Goal: Task Accomplishment & Management: Manage account settings

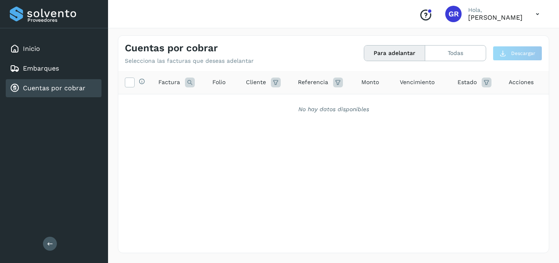
click at [14, 87] on icon at bounding box center [15, 88] width 10 height 10
click at [30, 87] on link "Cuentas por cobrar" at bounding box center [54, 88] width 63 height 8
click at [62, 86] on link "Cuentas por cobrar" at bounding box center [54, 88] width 63 height 8
click at [54, 65] on link "Embarques" at bounding box center [41, 68] width 36 height 8
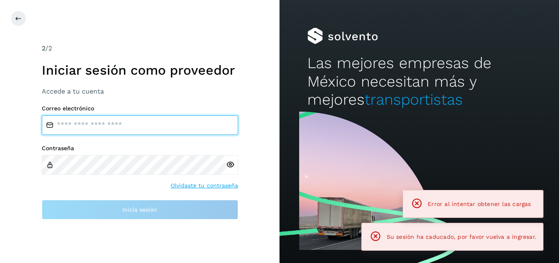
click at [78, 122] on input "email" at bounding box center [140, 125] width 197 height 20
type input "**********"
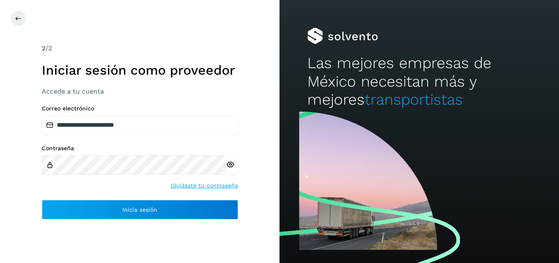
click at [231, 164] on icon at bounding box center [230, 164] width 9 height 9
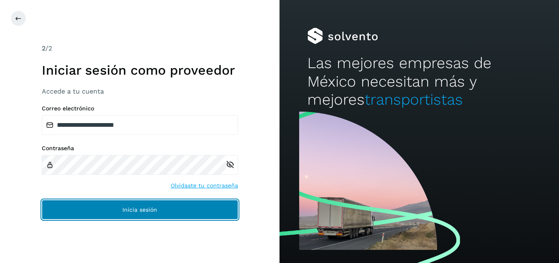
click at [164, 206] on button "Inicia sesión" at bounding box center [140, 209] width 197 height 20
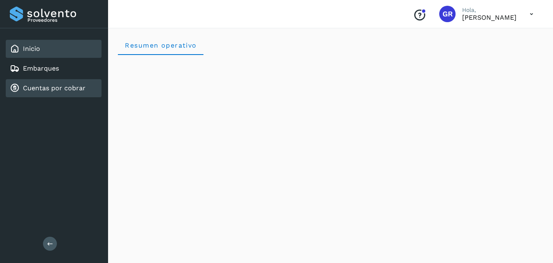
click at [38, 87] on link "Cuentas por cobrar" at bounding box center [54, 88] width 63 height 8
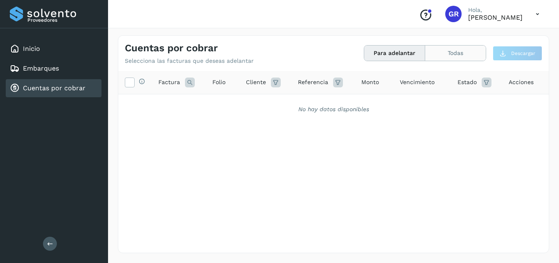
click at [439, 56] on button "Todas" at bounding box center [455, 52] width 61 height 15
